Goal: Transaction & Acquisition: Purchase product/service

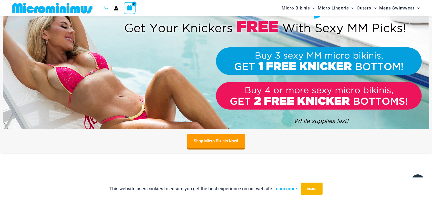
scroll to position [223, 0]
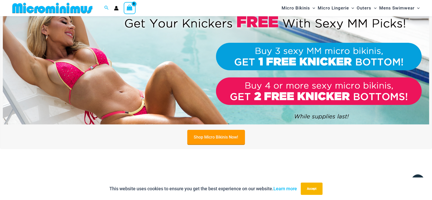
click at [211, 137] on link "Shop Micro Bikinis Now!" at bounding box center [216, 137] width 58 height 15
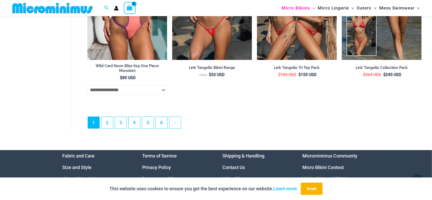
scroll to position [1426, 0]
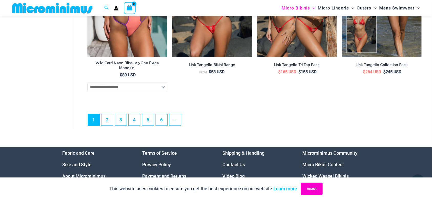
click at [314, 185] on button "Accept" at bounding box center [312, 189] width 22 height 12
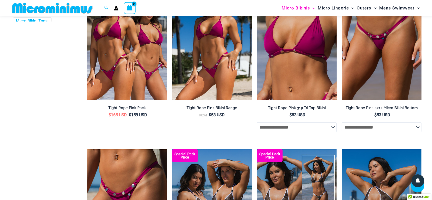
scroll to position [13, 0]
